Goal: Transaction & Acquisition: Obtain resource

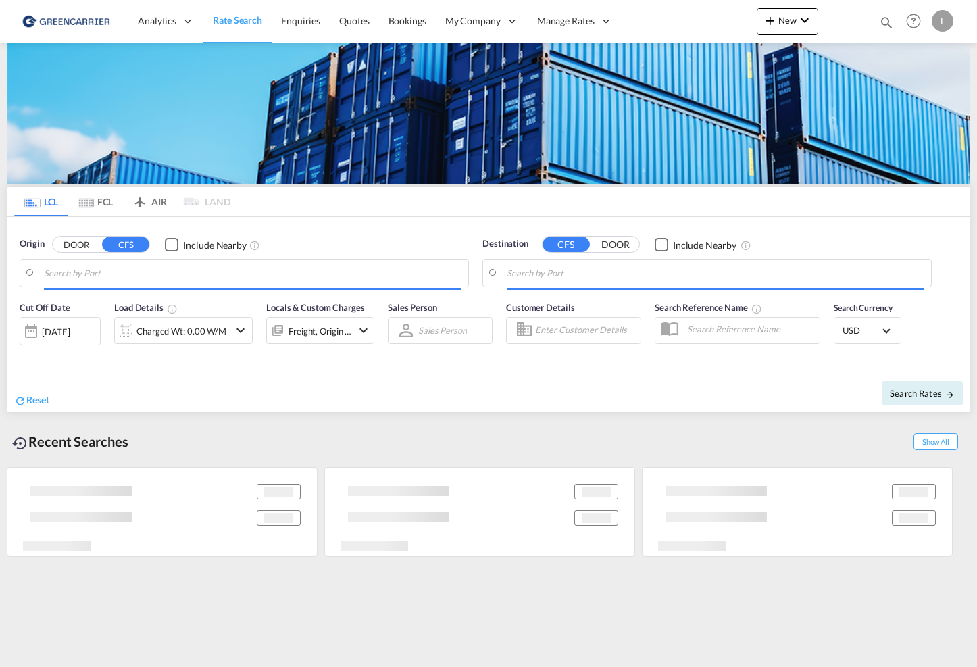
type input "[GEOGRAPHIC_DATA], NOOSL"
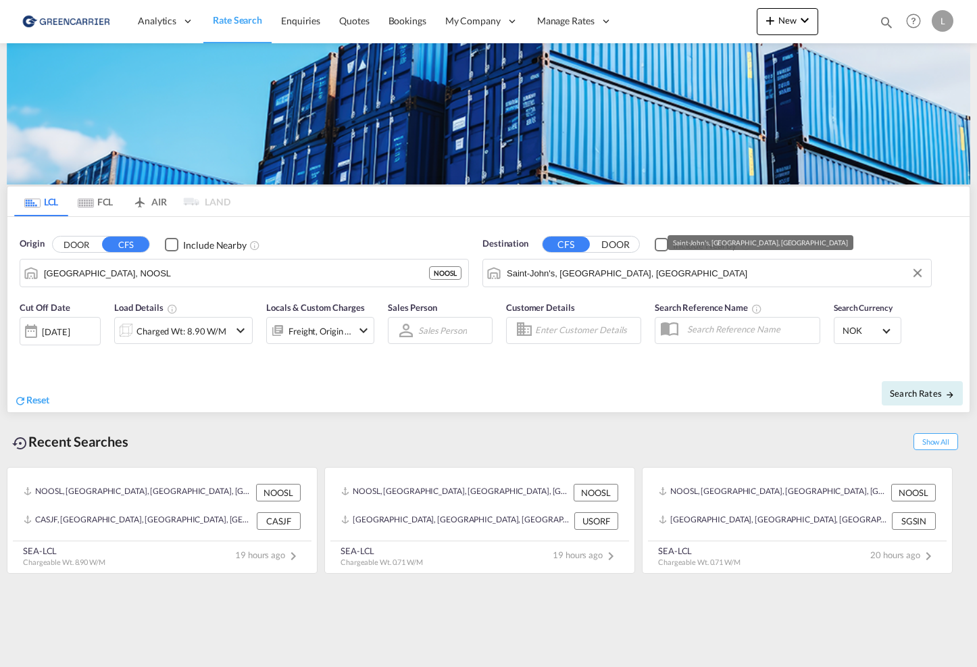
click at [544, 282] on input "Saint-John's, [GEOGRAPHIC_DATA], [GEOGRAPHIC_DATA]" at bounding box center [715, 273] width 417 height 20
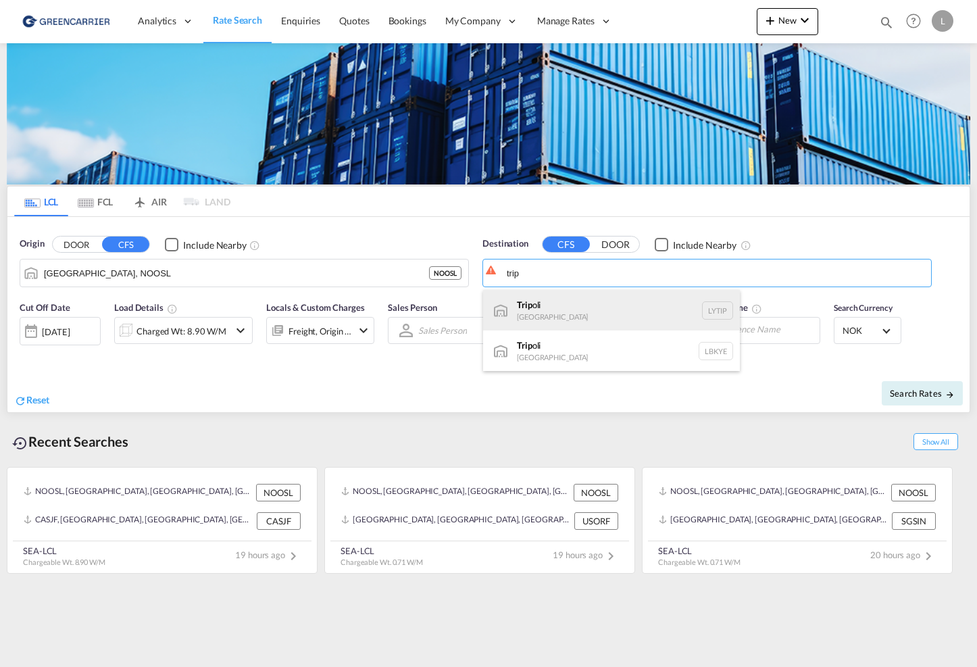
click at [570, 304] on div "Trip oli [GEOGRAPHIC_DATA] LYTIP" at bounding box center [611, 310] width 257 height 41
type input "[GEOGRAPHIC_DATA], [GEOGRAPHIC_DATA]"
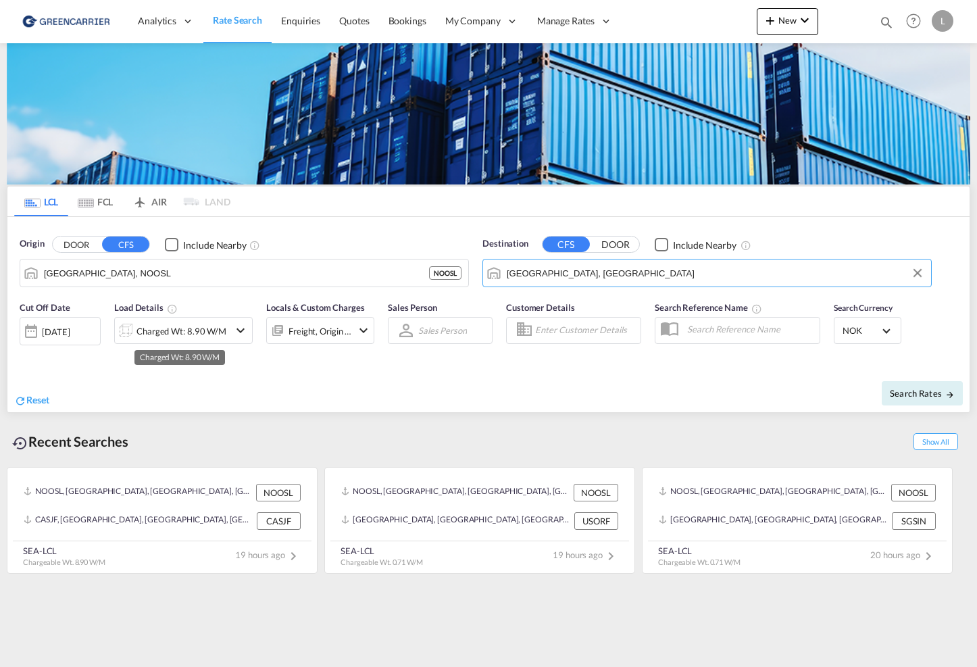
click at [193, 334] on div "Charged Wt: 8.90 W/M" at bounding box center [181, 331] width 90 height 19
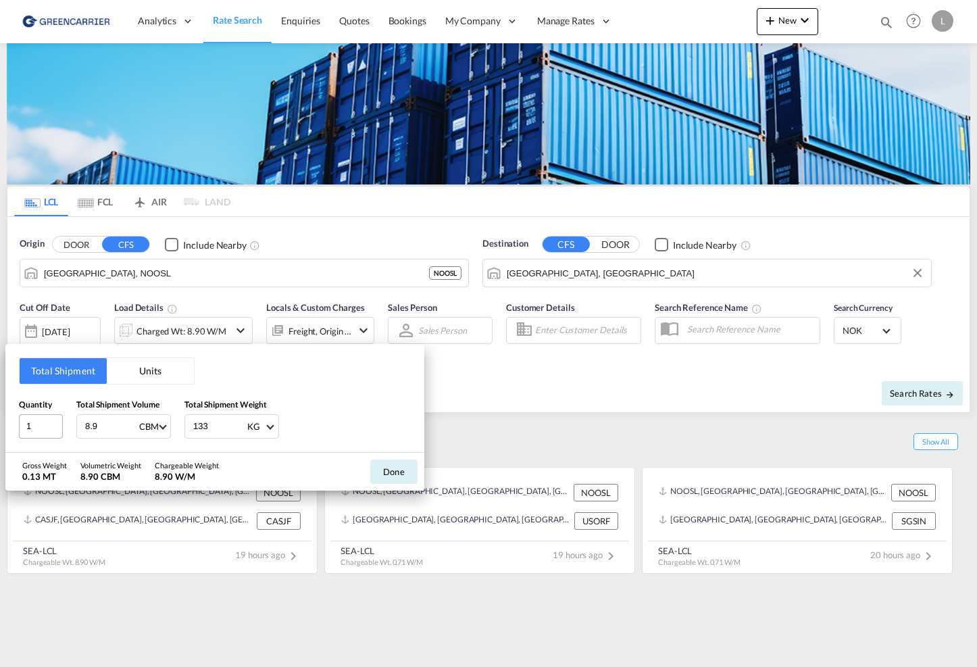
drag, startPoint x: 76, startPoint y: 434, endPoint x: 60, endPoint y: 436, distance: 15.7
click at [60, 436] on div "Quantity 1 Total Shipment Volume 8.9 CBM CBM CFT Total Shipment Weight 133 KG K…" at bounding box center [215, 418] width 392 height 41
drag, startPoint x: 112, startPoint y: 425, endPoint x: -1, endPoint y: 422, distance: 112.9
click at [0, 422] on html "Analytics Reports Dashboard Rate Search Enquiries Quotes" at bounding box center [488, 333] width 977 height 667
type input "1"
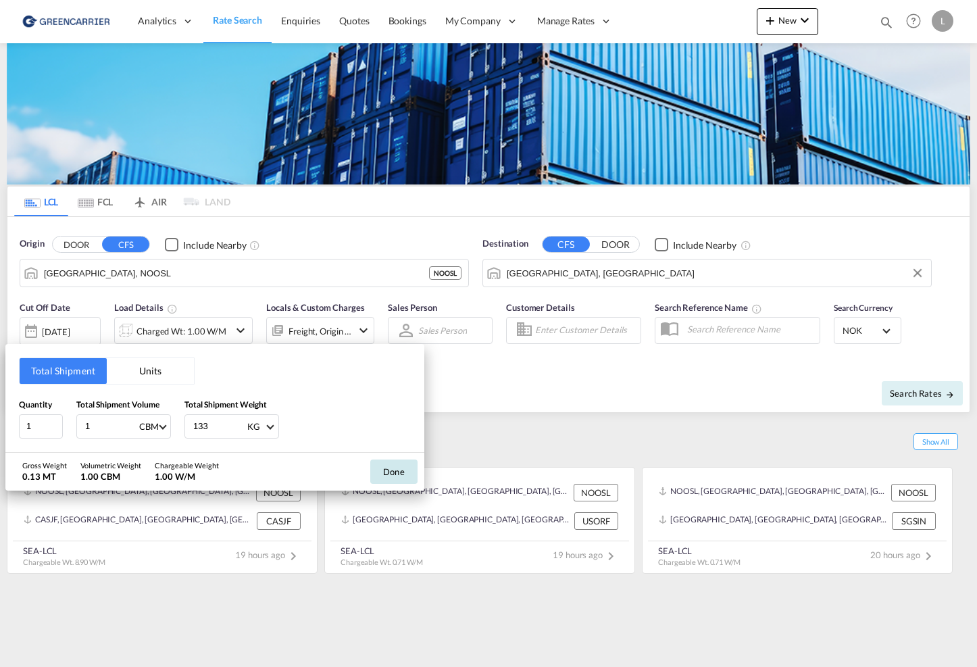
click at [388, 472] on button "Done" at bounding box center [393, 471] width 47 height 24
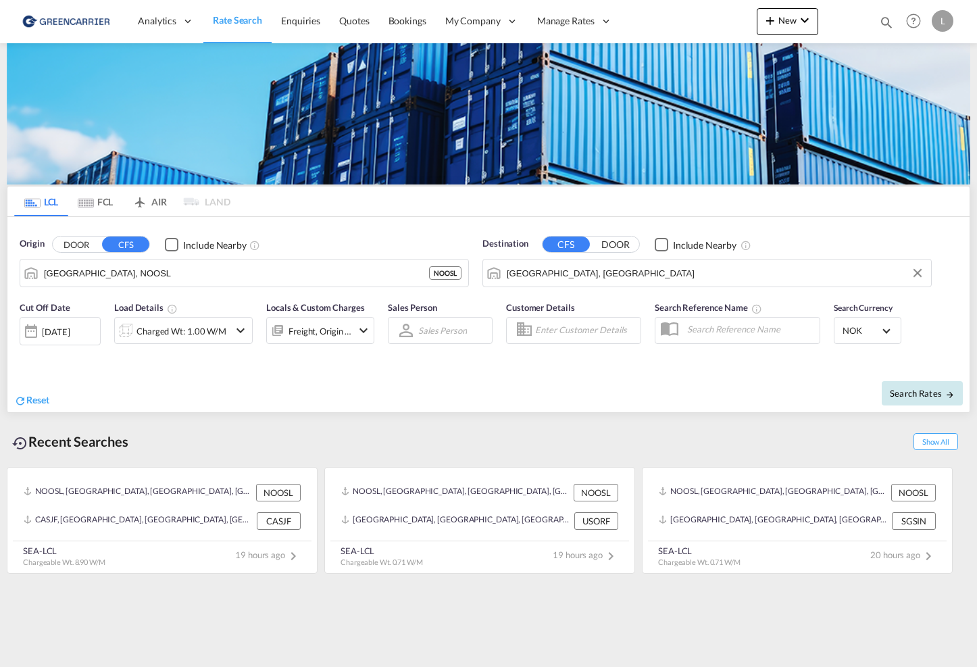
click at [911, 392] on span "Search Rates" at bounding box center [922, 393] width 65 height 11
type input "NOOSL to LYTIP / [DATE]"
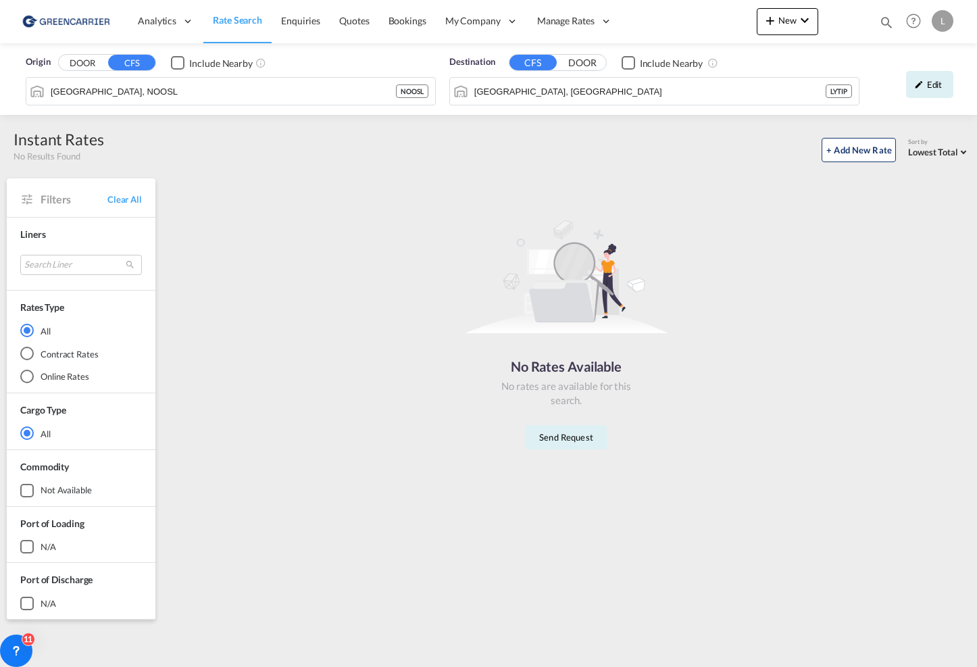
click at [427, 257] on div "No Rates Available No rates are available for this search. Send Request" at bounding box center [566, 329] width 797 height 288
